Goal: Information Seeking & Learning: Learn about a topic

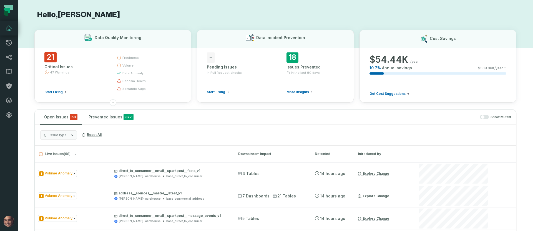
click at [199, 119] on div "Show Muted" at bounding box center [325, 117] width 371 height 5
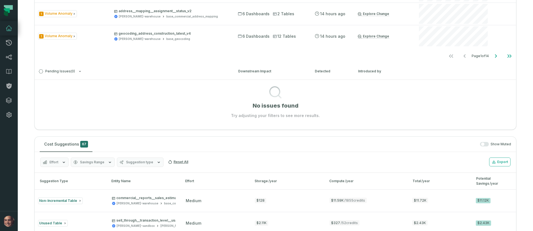
scroll to position [228, 0]
click at [202, 144] on div "Show Muted" at bounding box center [303, 143] width 416 height 5
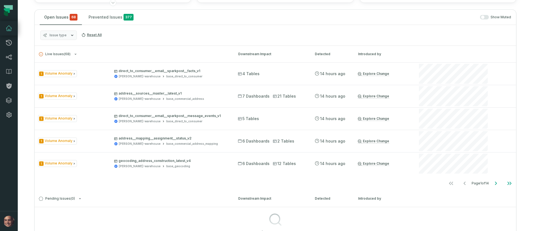
scroll to position [102, 0]
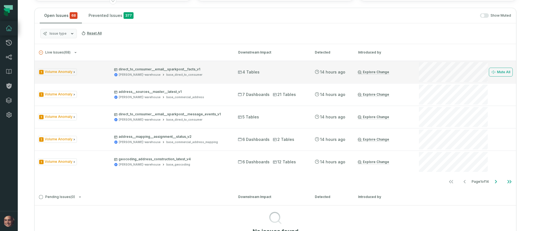
click at [196, 71] on p "direct_to_consumer__email__sparkpost__facts_v1" at bounding box center [171, 69] width 114 height 4
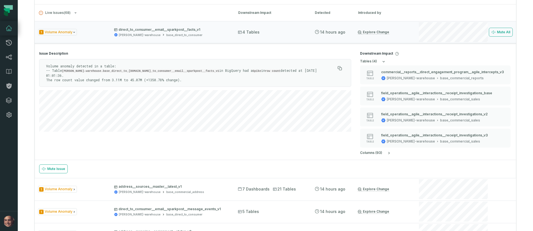
scroll to position [76, 0]
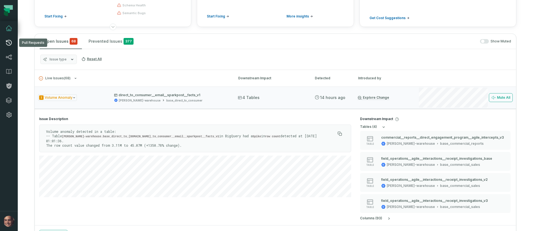
click at [11, 45] on icon at bounding box center [9, 42] width 7 height 7
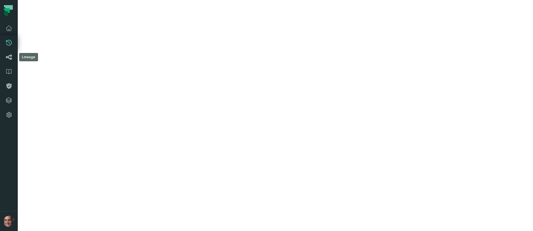
click at [9, 59] on icon at bounding box center [9, 57] width 7 height 7
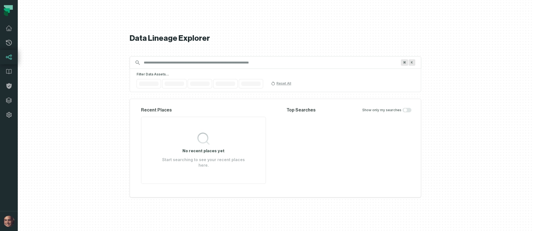
click at [197, 66] on div "Data Lineage Explorer Search for assets across the organization ⌘ K Filter Data…" at bounding box center [275, 115] width 291 height 231
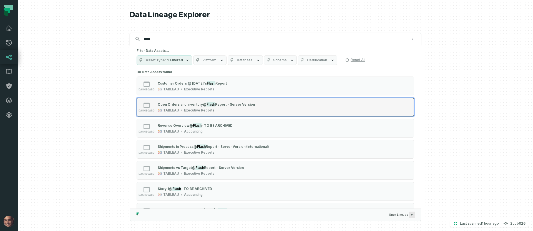
type input "*****"
click at [200, 106] on span "Open Orders and Inventory" at bounding box center [180, 104] width 45 height 4
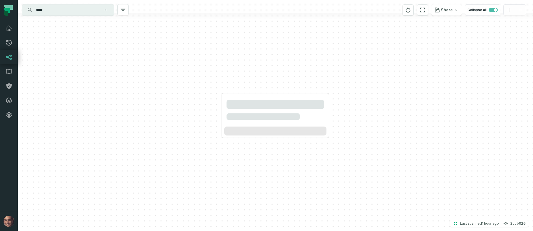
click at [161, 65] on div at bounding box center [275, 115] width 515 height 231
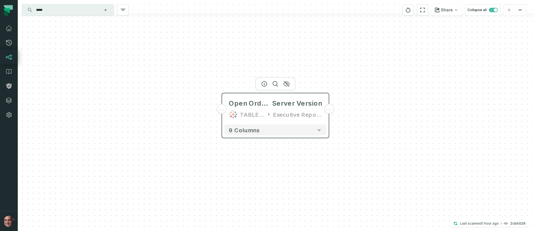
click at [223, 110] on span "..." at bounding box center [222, 109] width 6 height 5
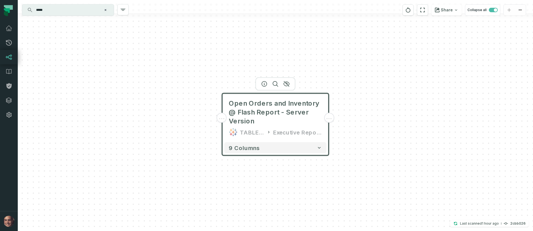
click at [223, 120] on span "..." at bounding box center [222, 117] width 6 height 5
click at [223, 120] on button "+" at bounding box center [222, 118] width 10 height 10
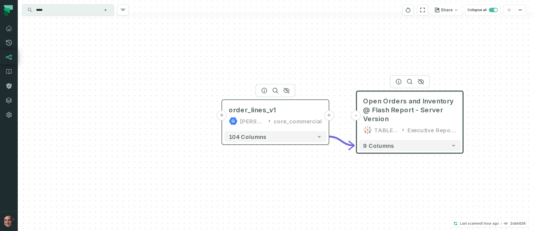
click at [221, 114] on button "+" at bounding box center [222, 116] width 10 height 10
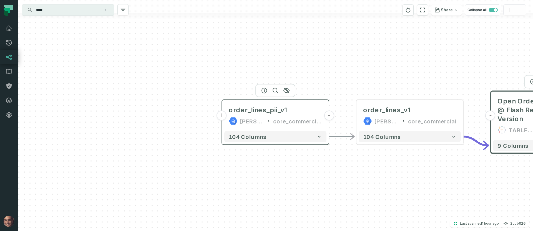
click at [221, 112] on button "+" at bounding box center [222, 116] width 10 height 10
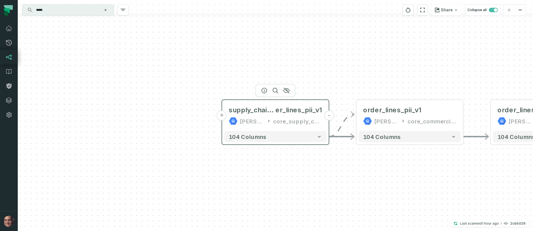
click at [229, 117] on icon at bounding box center [233, 121] width 9 height 9
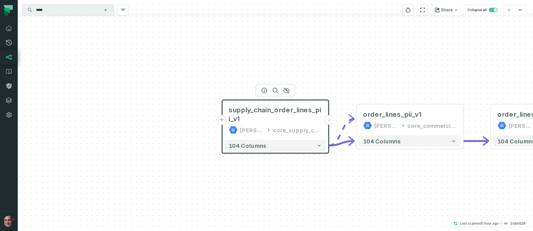
click at [225, 120] on button "+" at bounding box center [222, 120] width 10 height 10
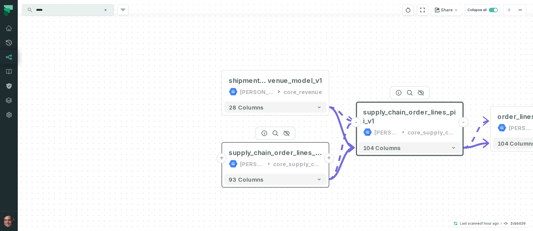
click at [220, 156] on button "+" at bounding box center [222, 159] width 10 height 10
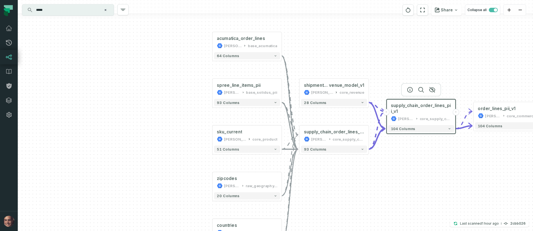
drag, startPoint x: 228, startPoint y: 73, endPoint x: 197, endPoint y: 76, distance: 30.7
click at [197, 76] on div "+ acumatica_order_lines [PERSON_NAME]-warehouse base_acumatica + 64 columns + s…" at bounding box center [275, 115] width 515 height 231
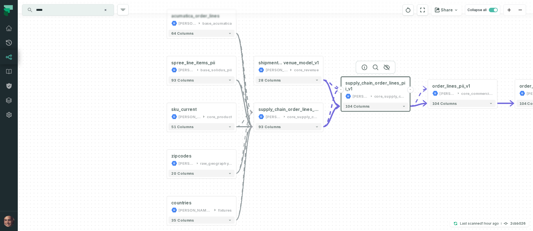
drag, startPoint x: 196, startPoint y: 154, endPoint x: 165, endPoint y: 131, distance: 38.5
click at [165, 131] on div "+ acumatica_order_lines [PERSON_NAME]-warehouse base_acumatica + 64 columns + s…" at bounding box center [275, 115] width 515 height 231
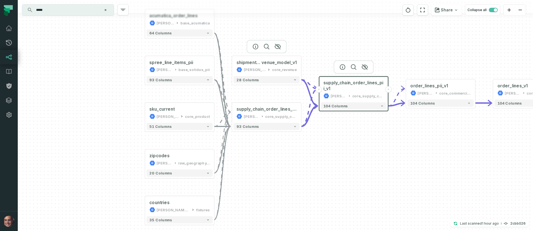
drag, startPoint x: 308, startPoint y: 50, endPoint x: 213, endPoint y: 38, distance: 95.4
click at [247, 40] on div at bounding box center [267, 46] width 40 height 13
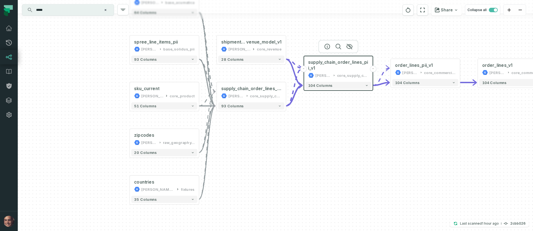
drag, startPoint x: 294, startPoint y: 138, endPoint x: 330, endPoint y: 129, distance: 37.0
click at [336, 129] on div "+ acumatica_order_lines [PERSON_NAME]-warehouse base_acumatica + 64 columns + s…" at bounding box center [275, 115] width 515 height 231
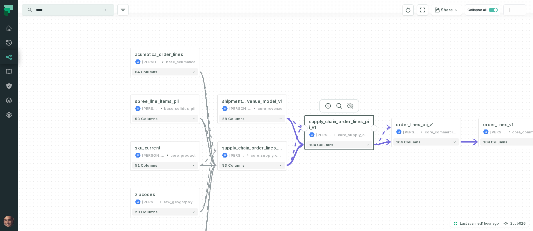
drag, startPoint x: 118, startPoint y: 97, endPoint x: 125, endPoint y: 157, distance: 60.6
click at [125, 157] on div "+ acumatica_order_lines [PERSON_NAME]-warehouse base_acumatica + 64 columns + s…" at bounding box center [275, 115] width 515 height 231
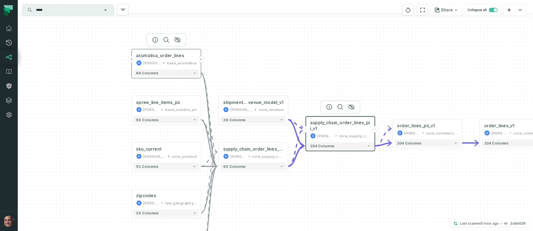
click at [132, 59] on button "+" at bounding box center [131, 59] width 6 height 6
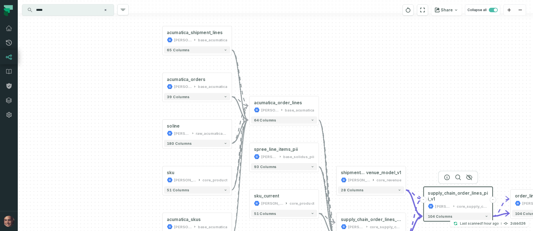
drag, startPoint x: 186, startPoint y: 82, endPoint x: 108, endPoint y: 80, distance: 78.0
click at [108, 80] on div "+ acumatica_shipment_lines [PERSON_NAME]-warehouse base_acumatica + 65 columns …" at bounding box center [275, 115] width 515 height 231
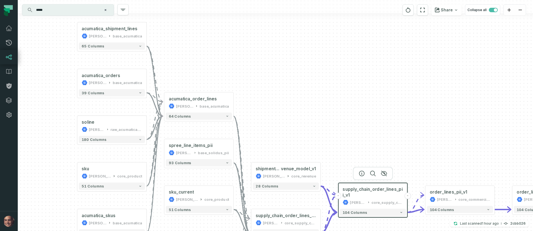
drag, startPoint x: 303, startPoint y: 60, endPoint x: 217, endPoint y: 59, distance: 85.8
click at [217, 59] on div "+ acumatica_shipment_lines [PERSON_NAME]-warehouse base_acumatica + 65 columns …" at bounding box center [275, 115] width 515 height 231
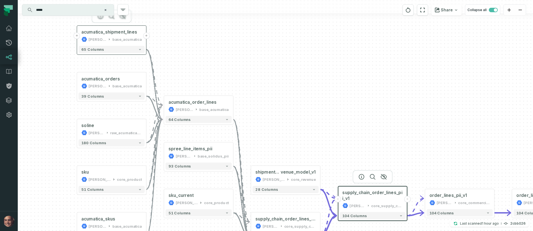
click at [146, 37] on button "+" at bounding box center [146, 35] width 6 height 6
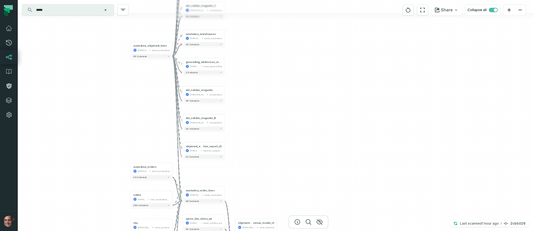
drag, startPoint x: 341, startPoint y: 123, endPoint x: 270, endPoint y: 40, distance: 109.4
click at [270, 40] on div "+ dcl_solidus_magento_E [PERSON_NAME]-sandbox compliance 20 columns + supply_ch…" at bounding box center [275, 115] width 515 height 231
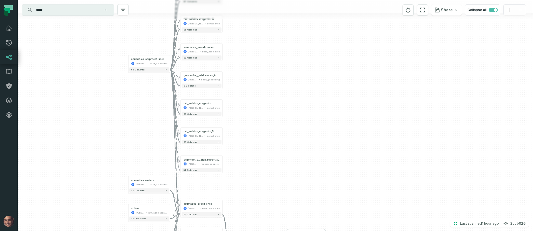
drag, startPoint x: 241, startPoint y: 110, endPoint x: 238, endPoint y: 22, distance: 88.3
click at [237, 44] on div "+ dcl_solidus_magento_E [PERSON_NAME]-sandbox compliance 20 columns + supply_ch…" at bounding box center [275, 115] width 515 height 231
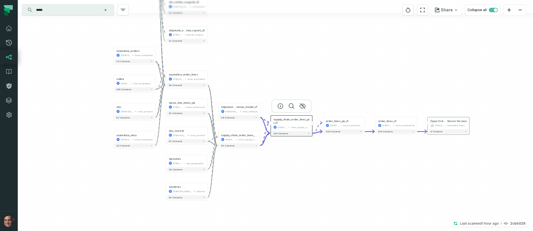
drag, startPoint x: 245, startPoint y: 71, endPoint x: 234, endPoint y: 71, distance: 10.9
click at [234, 18] on div "+ dcl_solidus_magento_E [PERSON_NAME]-sandbox compliance 20 columns + supply_ch…" at bounding box center [275, 115] width 515 height 231
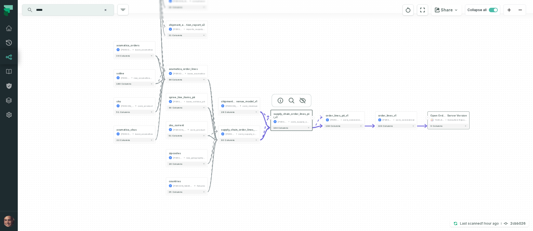
drag, startPoint x: 332, startPoint y: 149, endPoint x: 342, endPoint y: 148, distance: 10.3
click at [342, 148] on div "+ dcl_solidus_magento_E [PERSON_NAME]-sandbox compliance 20 columns + supply_ch…" at bounding box center [275, 115] width 515 height 231
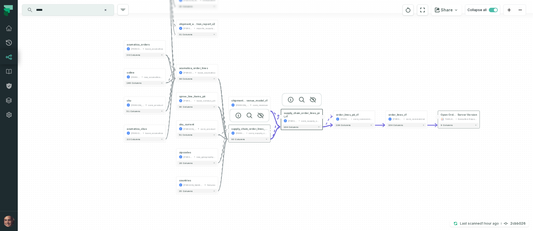
click at [244, 132] on div "[PERSON_NAME]-warehouse" at bounding box center [240, 133] width 9 height 3
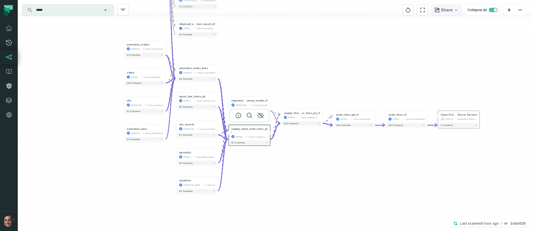
click at [448, 13] on button "Share" at bounding box center [446, 9] width 30 height 11
click at [410, 50] on div "Copy layout link" at bounding box center [400, 48] width 32 height 5
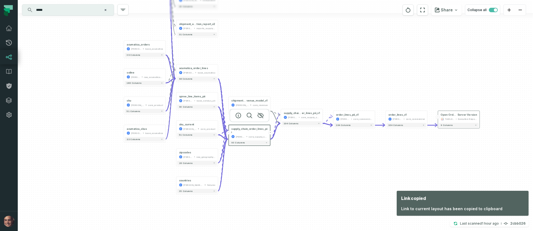
click at [282, 171] on div "+ dcl_solidus_magento_E [PERSON_NAME]-sandbox compliance 20 columns + supply_ch…" at bounding box center [275, 115] width 515 height 231
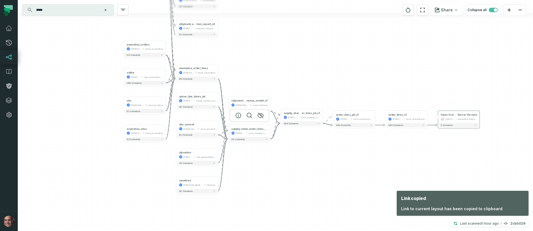
click at [253, 122] on div at bounding box center [250, 115] width 40 height 13
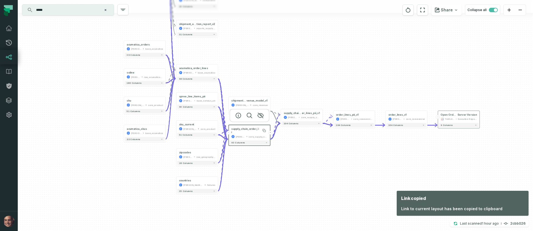
click at [253, 129] on span "supply_chain_order_lines_pii" at bounding box center [249, 130] width 36 height 7
click at [252, 135] on div "core_supply_chain_pii" at bounding box center [257, 136] width 19 height 3
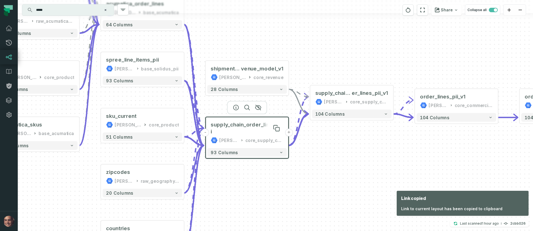
click at [255, 127] on span "supply_chain_order_lines_pii" at bounding box center [247, 128] width 73 height 14
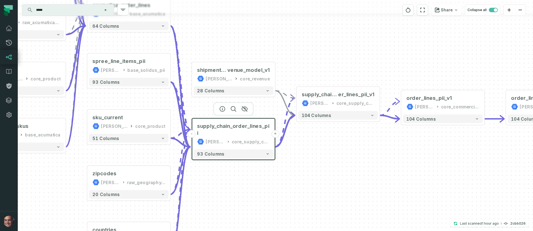
drag, startPoint x: 443, startPoint y: 175, endPoint x: 338, endPoint y: 138, distance: 110.5
click at [338, 138] on div "+ dcl_solidus_magento_E [PERSON_NAME]-sandbox compliance 20 columns + supply_ch…" at bounding box center [275, 115] width 515 height 231
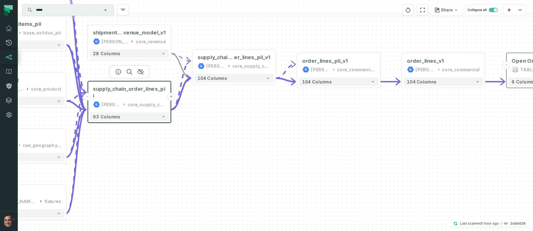
drag, startPoint x: 276, startPoint y: 157, endPoint x: 359, endPoint y: 157, distance: 82.4
click at [358, 157] on div "+ dcl_solidus_magento_E [PERSON_NAME]-sandbox compliance 20 columns + supply_ch…" at bounding box center [275, 115] width 515 height 231
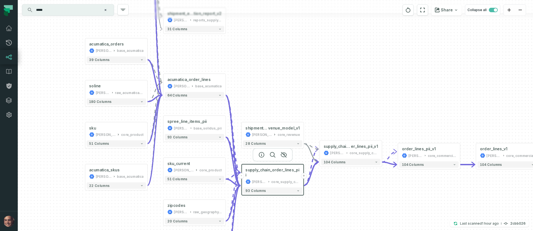
drag, startPoint x: 233, startPoint y: 29, endPoint x: 270, endPoint y: 101, distance: 81.2
click at [270, 101] on div "+ dcl_solidus_magento_E [PERSON_NAME]-sandbox compliance 20 columns + supply_ch…" at bounding box center [275, 115] width 515 height 231
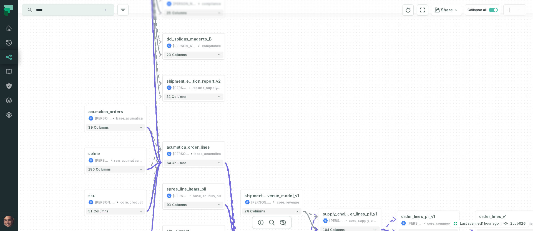
drag, startPoint x: 207, startPoint y: 57, endPoint x: 205, endPoint y: 123, distance: 65.5
click at [205, 127] on div "+ dcl_solidus_magento_E [PERSON_NAME]-sandbox compliance 20 columns + supply_ch…" at bounding box center [275, 115] width 515 height 231
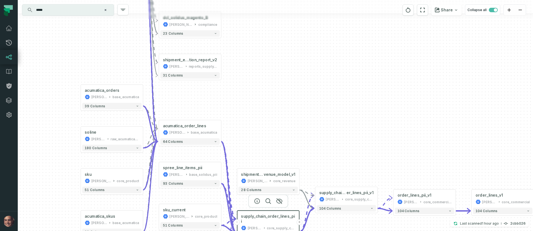
drag, startPoint x: 261, startPoint y: 118, endPoint x: 257, endPoint y: 90, distance: 28.2
click at [257, 90] on div "+ dcl_solidus_magento_E [PERSON_NAME]-sandbox compliance 20 columns + supply_ch…" at bounding box center [275, 115] width 515 height 231
click at [199, 133] on div "base_acumatica" at bounding box center [204, 132] width 26 height 5
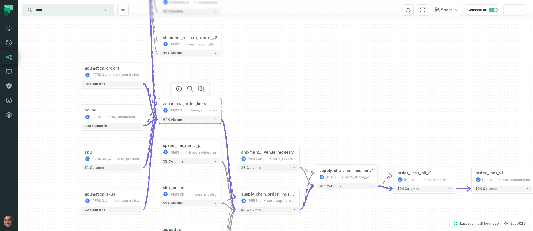
drag, startPoint x: 250, startPoint y: 78, endPoint x: 248, endPoint y: 55, distance: 22.8
click at [248, 55] on div "+ dcl_solidus_magento_E [PERSON_NAME]-sandbox compliance 20 columns + supply_ch…" at bounding box center [275, 115] width 515 height 231
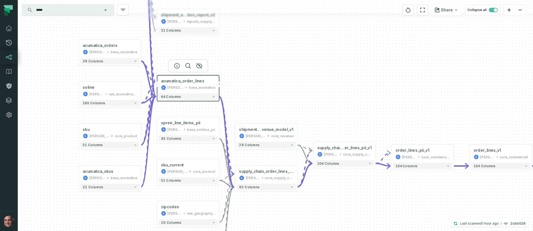
click at [220, 108] on icon "Edge from 58f8efacb475a19fd431f41534994d9d to fd7ea62b9dbc461559b42eb29476b2da" at bounding box center [226, 142] width 15 height 91
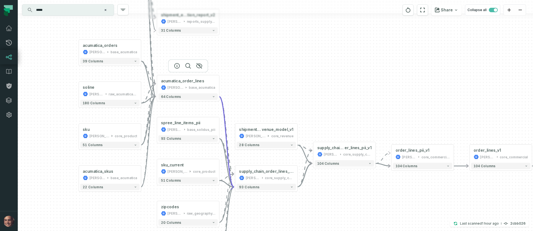
click at [198, 72] on div at bounding box center [188, 65] width 40 height 13
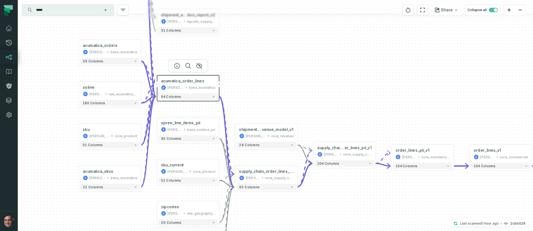
click at [273, 69] on div "+ dcl_solidus_magento_E [PERSON_NAME]-sandbox compliance 20 columns + supply_ch…" at bounding box center [275, 115] width 515 height 231
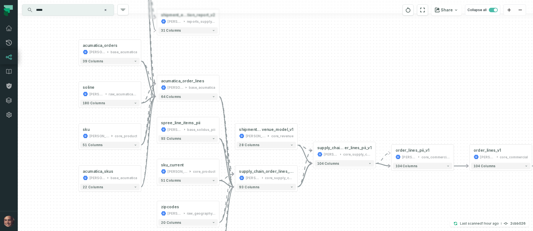
click at [244, 97] on div "+ dcl_solidus_magento_E [PERSON_NAME]-sandbox compliance 20 columns + supply_ch…" at bounding box center [275, 115] width 515 height 231
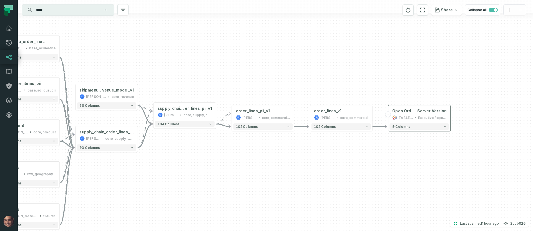
drag, startPoint x: 488, startPoint y: 144, endPoint x: 327, endPoint y: 104, distance: 166.4
click at [327, 104] on div "+ dcl_solidus_magento_E [PERSON_NAME]-sandbox compliance 20 columns + supply_ch…" at bounding box center [275, 115] width 515 height 231
click at [415, 117] on div "TABLEAU Executive Reports" at bounding box center [417, 117] width 54 height 5
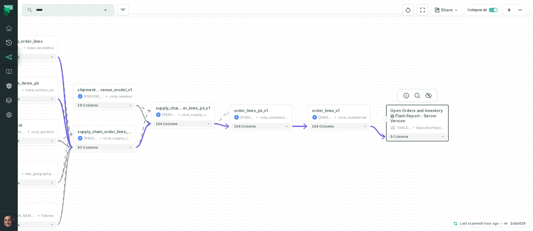
click at [467, 41] on div "+ dcl_solidus_magento_E [PERSON_NAME]-sandbox compliance 20 columns + supply_ch…" at bounding box center [275, 115] width 515 height 231
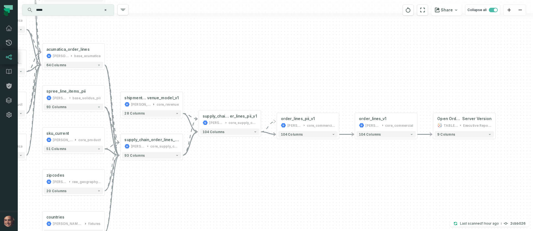
drag, startPoint x: 185, startPoint y: 45, endPoint x: 251, endPoint y: 63, distance: 68.0
click at [251, 63] on div "+ dcl_solidus_magento_E [PERSON_NAME]-sandbox compliance 20 columns + supply_ch…" at bounding box center [275, 115] width 515 height 231
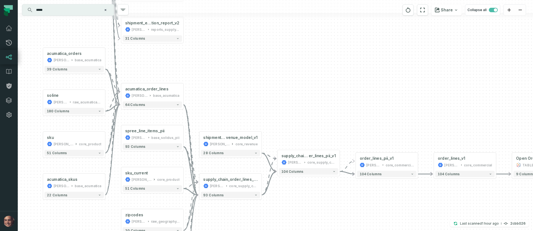
drag, startPoint x: 223, startPoint y: 25, endPoint x: 270, endPoint y: 59, distance: 58.0
click at [270, 59] on div "+ dcl_solidus_magento_E [PERSON_NAME]-sandbox compliance 20 columns + supply_ch…" at bounding box center [275, 115] width 515 height 231
